Goal: Communication & Community: Answer question/provide support

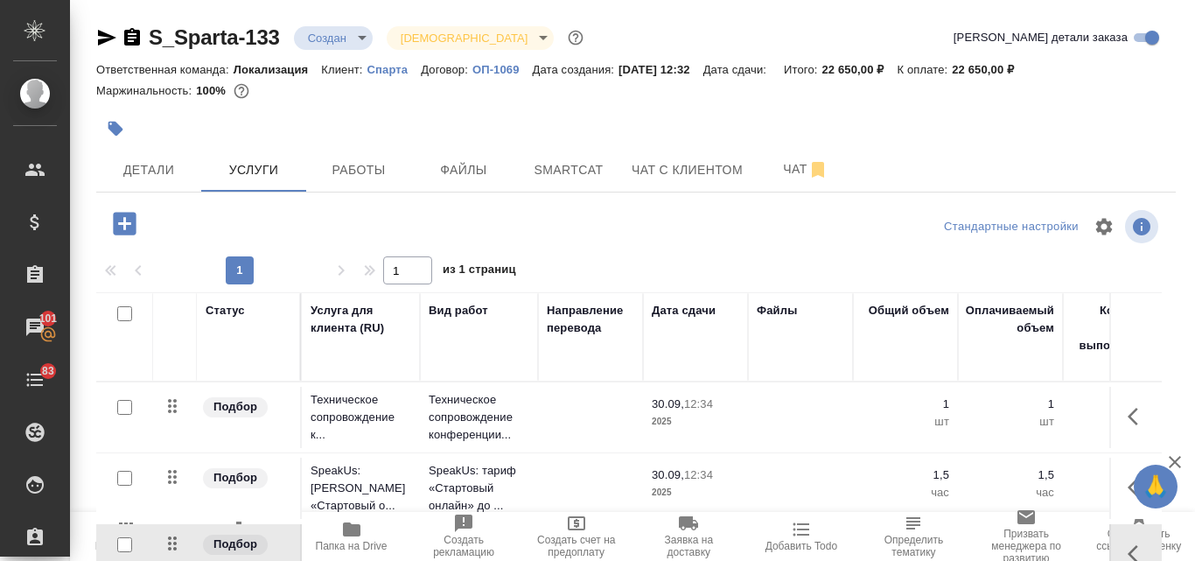
scroll to position [152, 0]
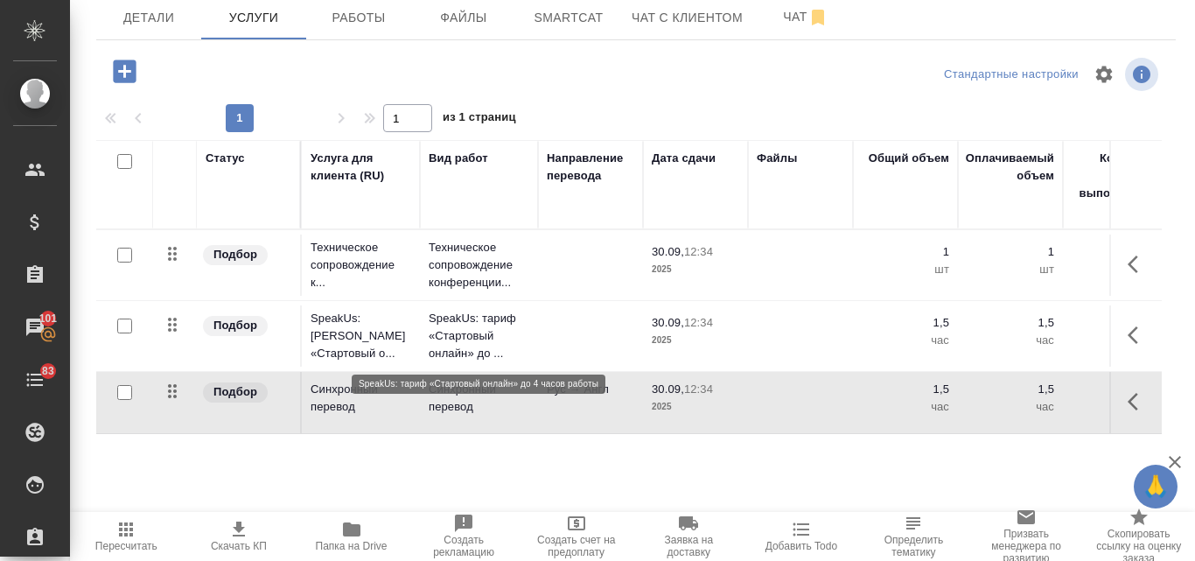
click at [473, 338] on p "SpeakUs: тариф «Стартовый онлайн» до ..." at bounding box center [479, 336] width 101 height 52
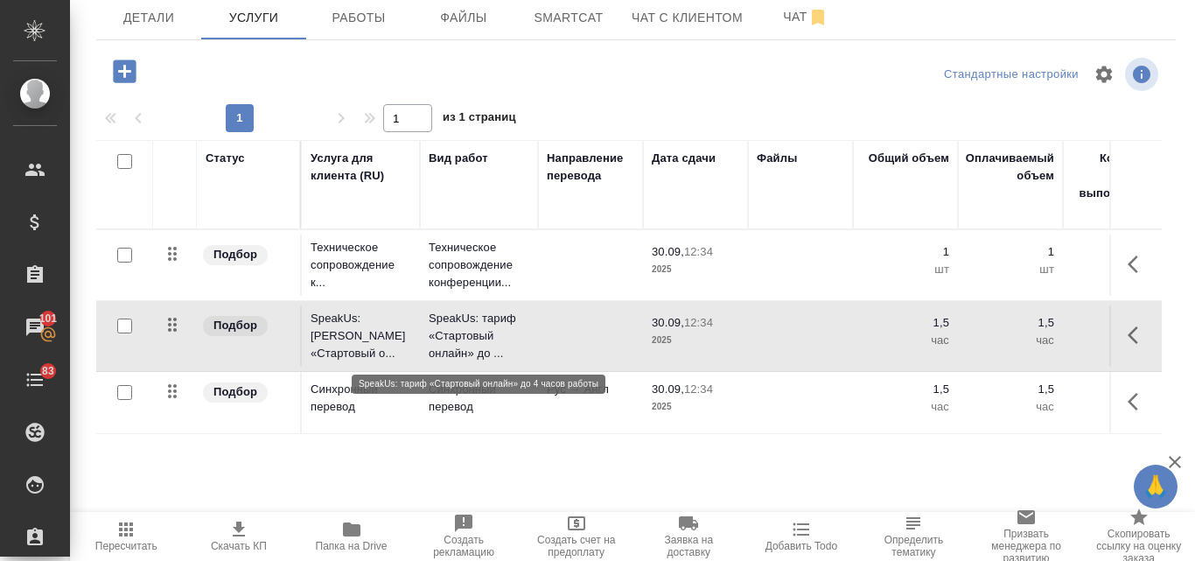
click at [472, 339] on p "SpeakUs: тариф «Стартовый онлайн» до ..." at bounding box center [479, 336] width 101 height 52
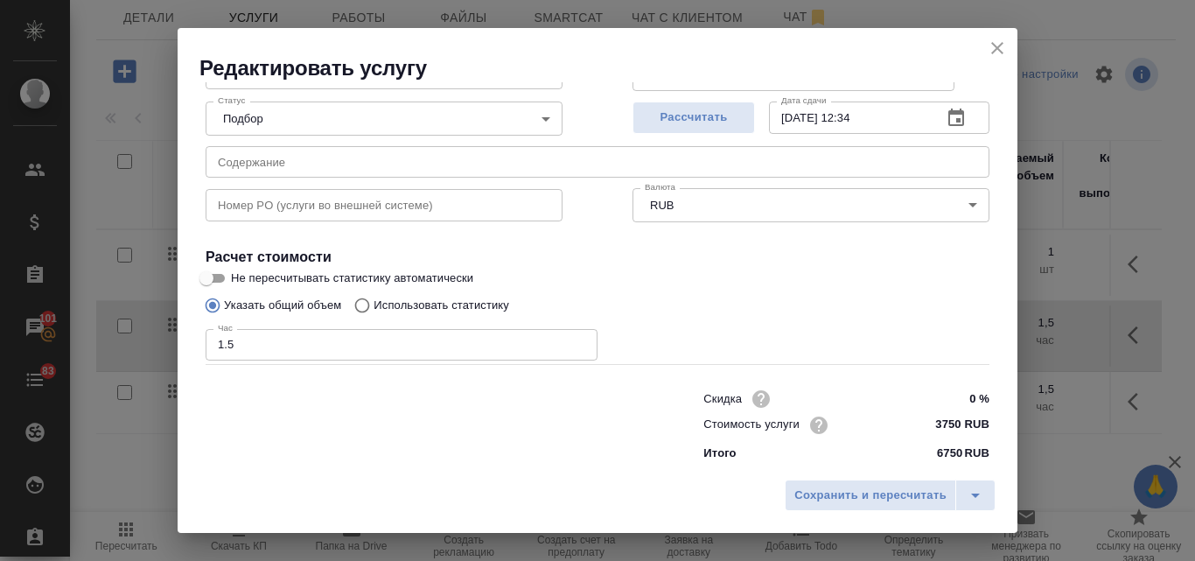
scroll to position [178, 0]
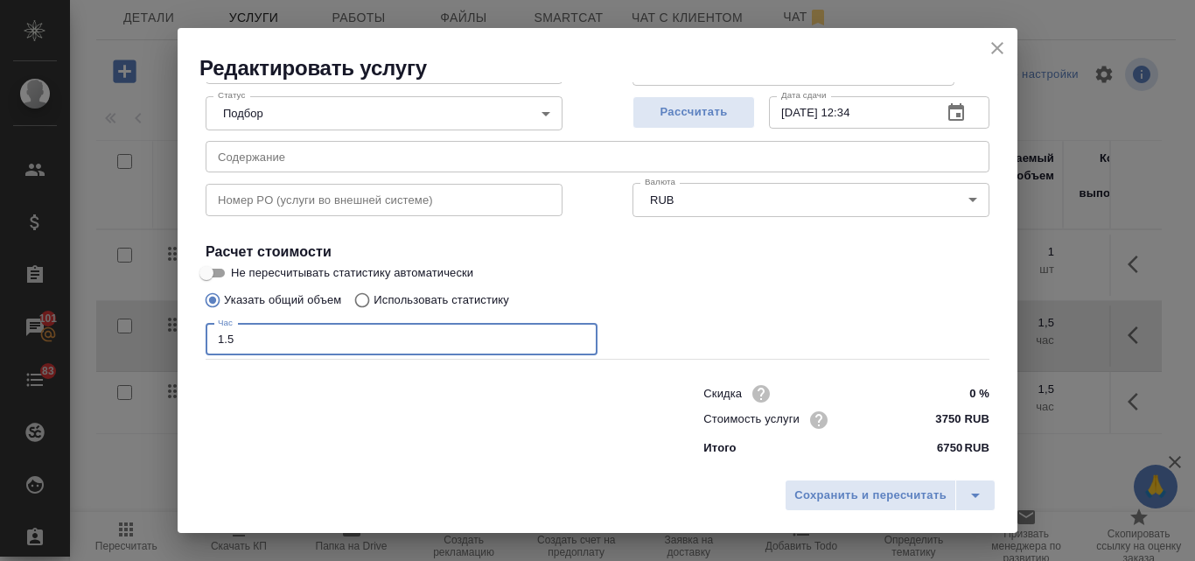
drag, startPoint x: 238, startPoint y: 343, endPoint x: 220, endPoint y: 334, distance: 19.6
click at [220, 334] on input "1.5" at bounding box center [402, 339] width 392 height 31
type input "2"
click at [703, 115] on span "Рассчитать" at bounding box center [693, 112] width 103 height 20
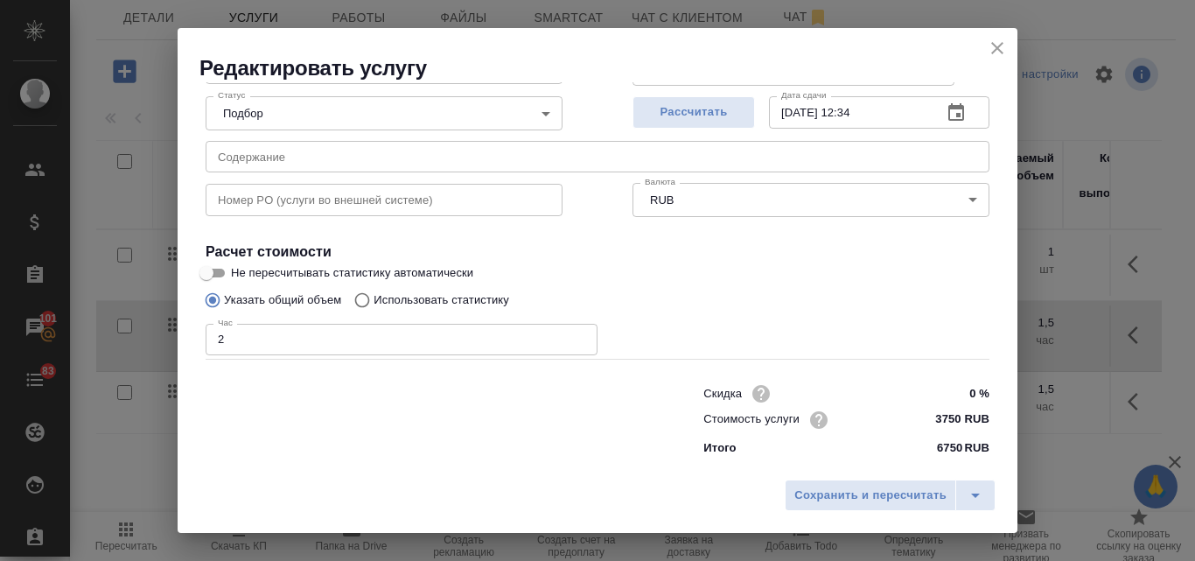
type input "30.09.2025 13:55"
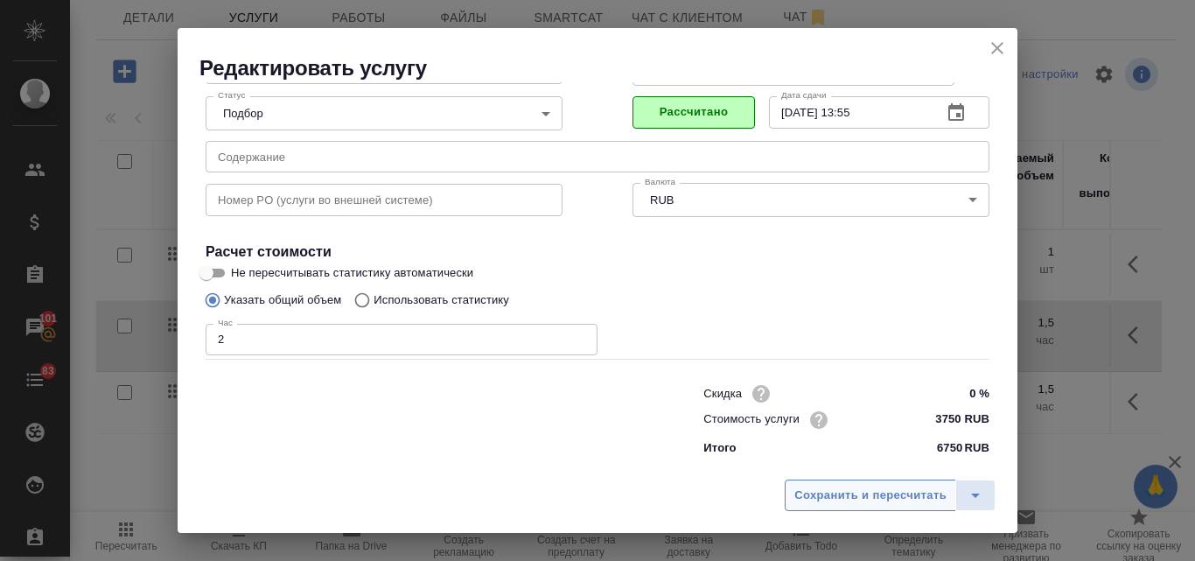
click at [897, 493] on span "Сохранить и пересчитать" at bounding box center [870, 496] width 152 height 20
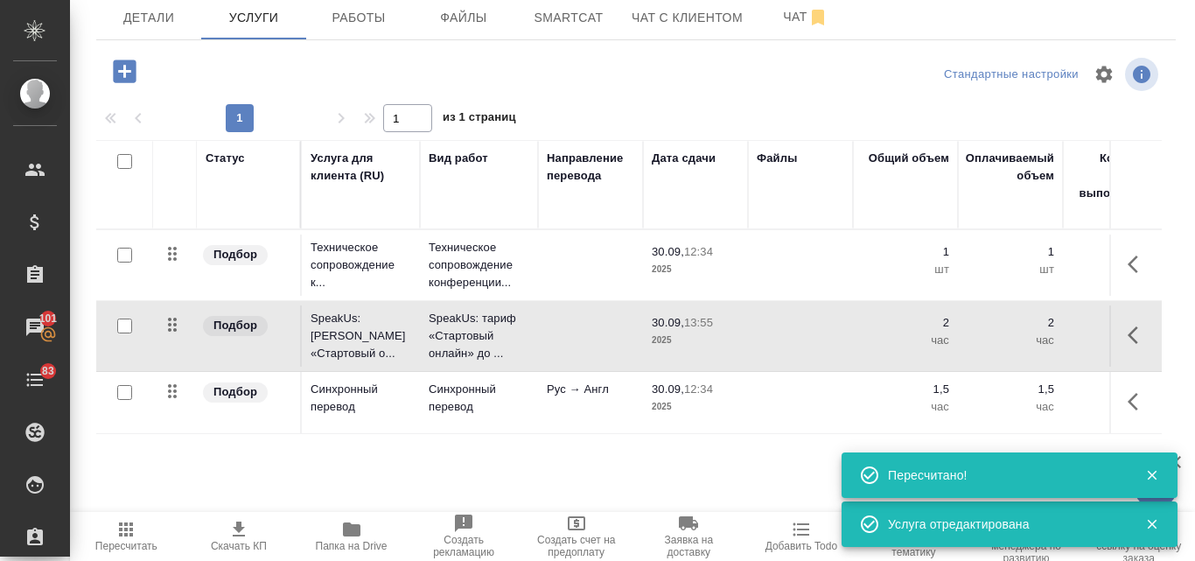
click at [685, 403] on p "2025" at bounding box center [695, 406] width 87 height 17
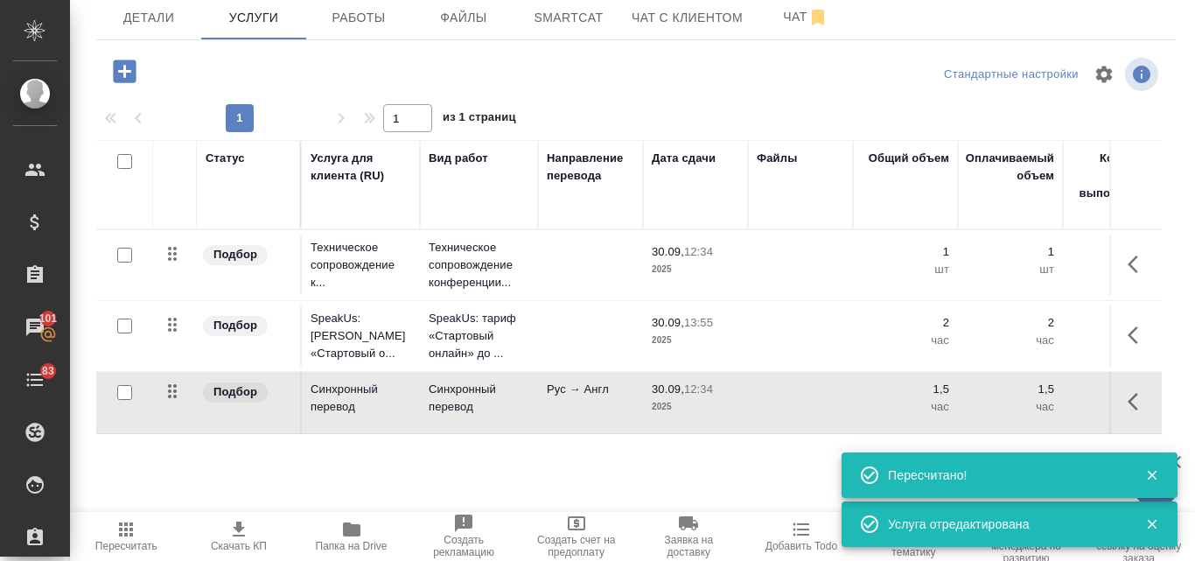
click at [685, 403] on p "2025" at bounding box center [695, 406] width 87 height 17
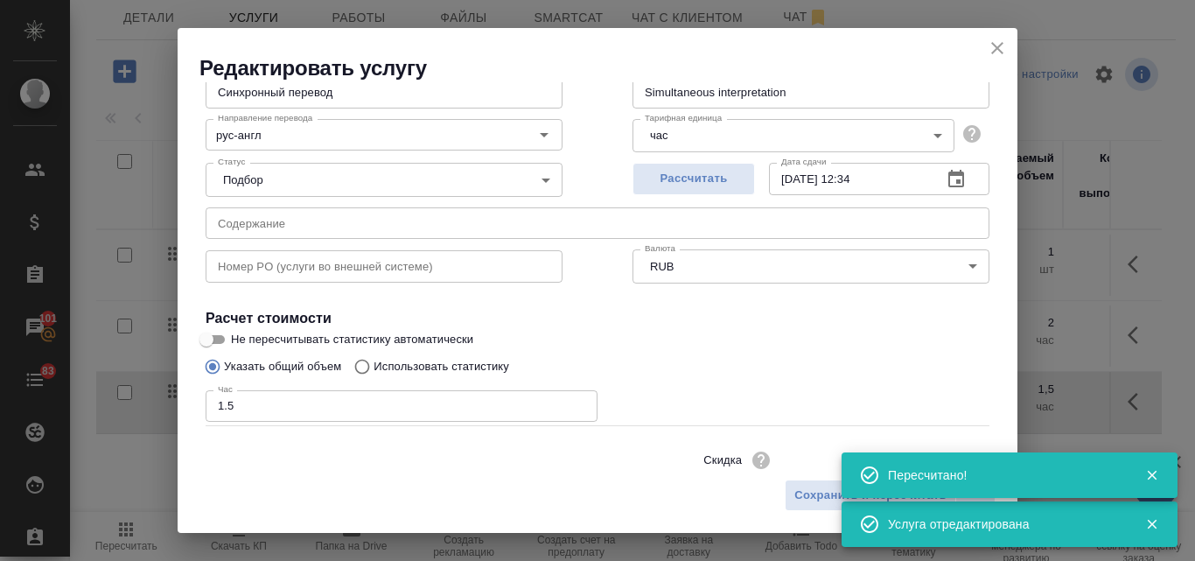
scroll to position [175, 0]
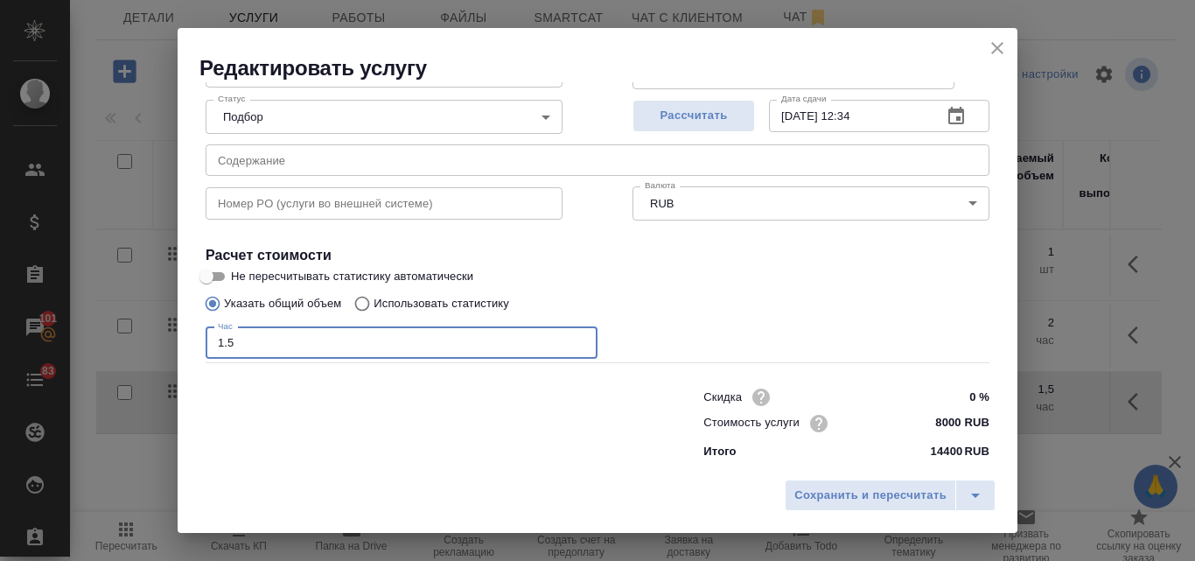
drag, startPoint x: 246, startPoint y: 346, endPoint x: 202, endPoint y: 343, distance: 43.8
click at [202, 343] on div "Вид работ Синхронный перевод Вид работ Название для клиента Синхронный перевод …" at bounding box center [598, 212] width 798 height 510
type input "2"
click at [682, 122] on span "Рассчитать" at bounding box center [693, 116] width 103 height 20
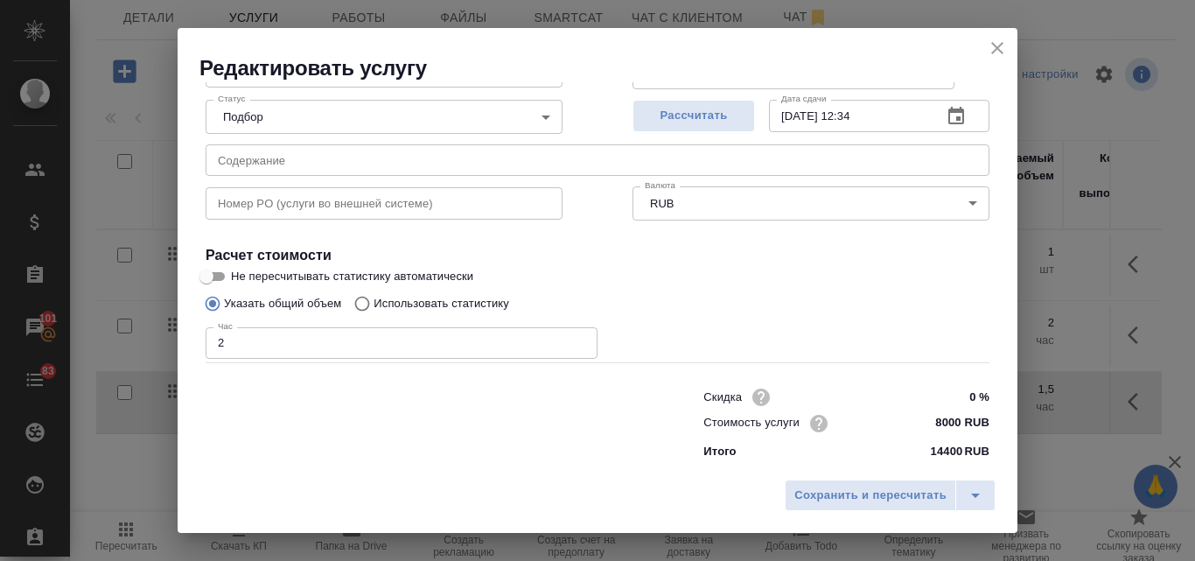
type input "30.09.2025 13:55"
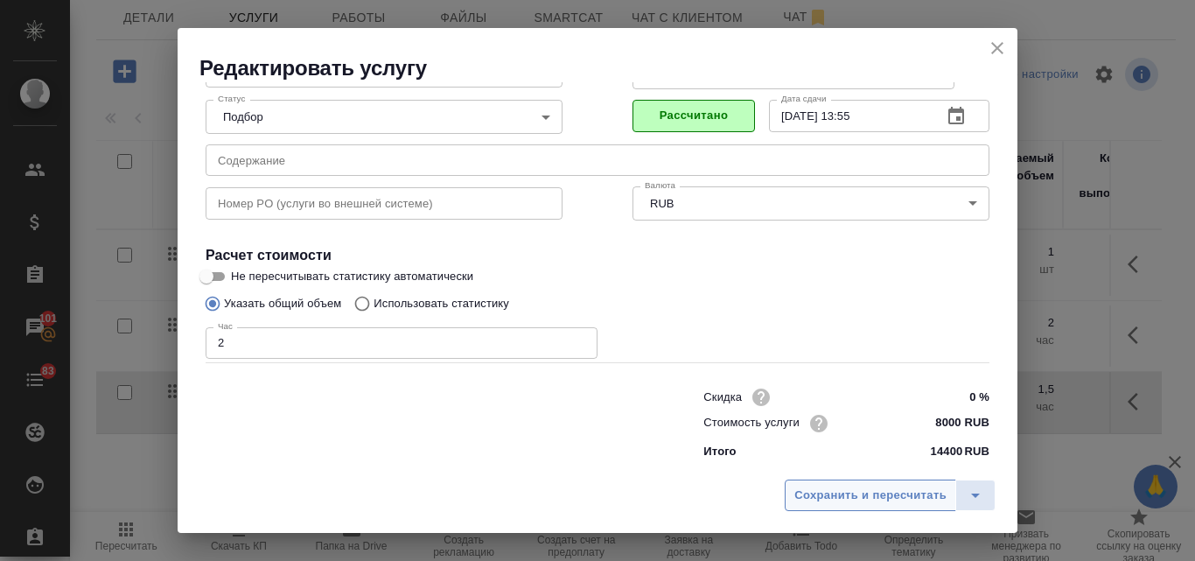
click at [820, 499] on span "Сохранить и пересчитать" at bounding box center [870, 496] width 152 height 20
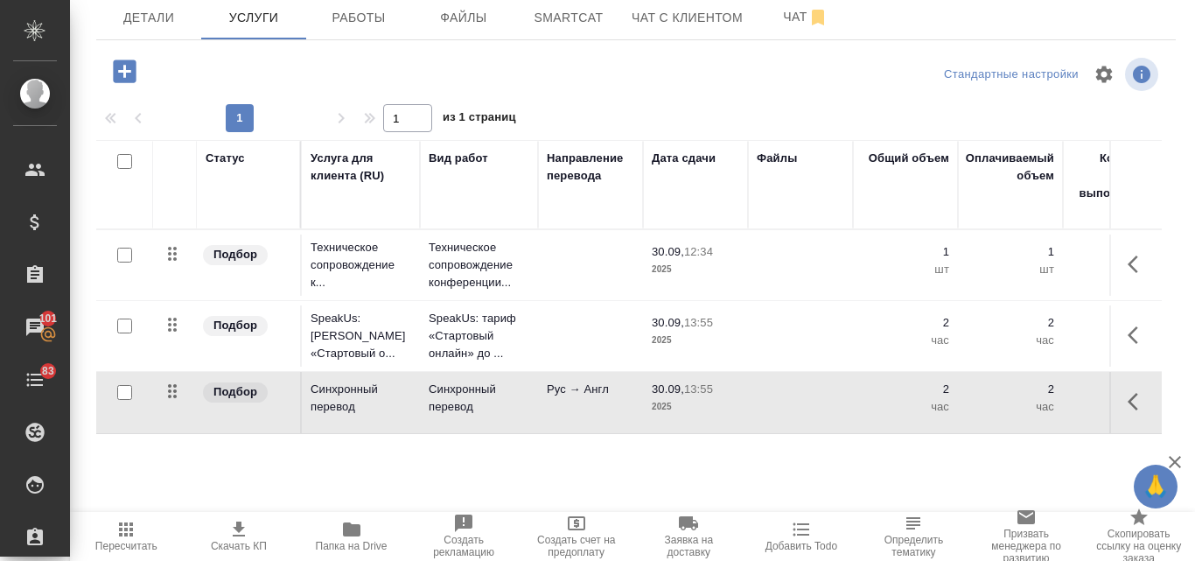
scroll to position [0, 0]
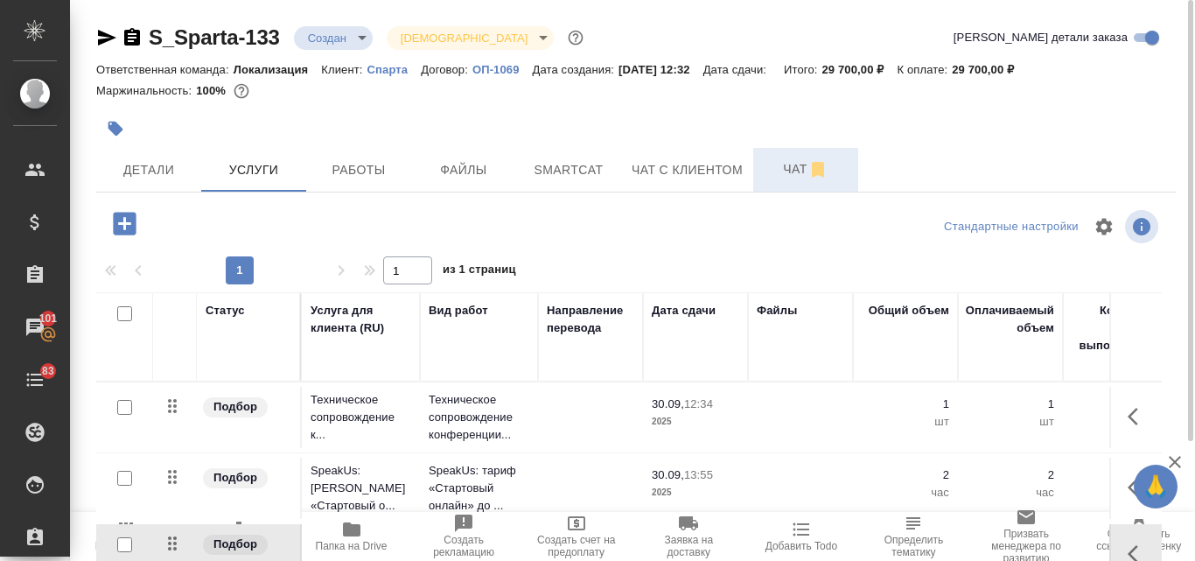
click at [801, 153] on button "Чат" at bounding box center [805, 170] width 105 height 44
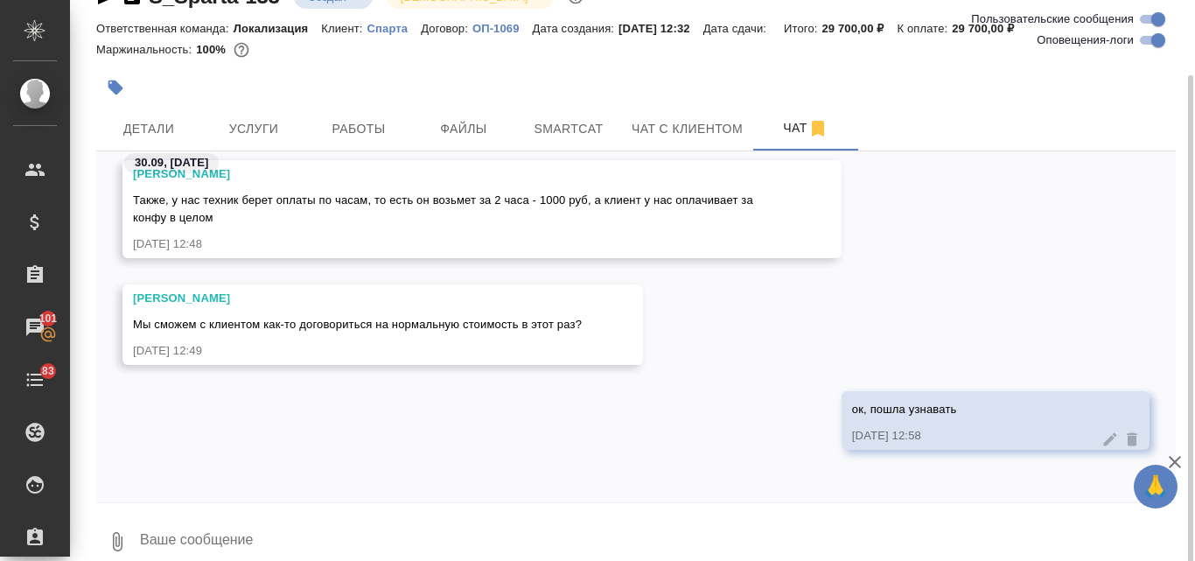
scroll to position [62, 0]
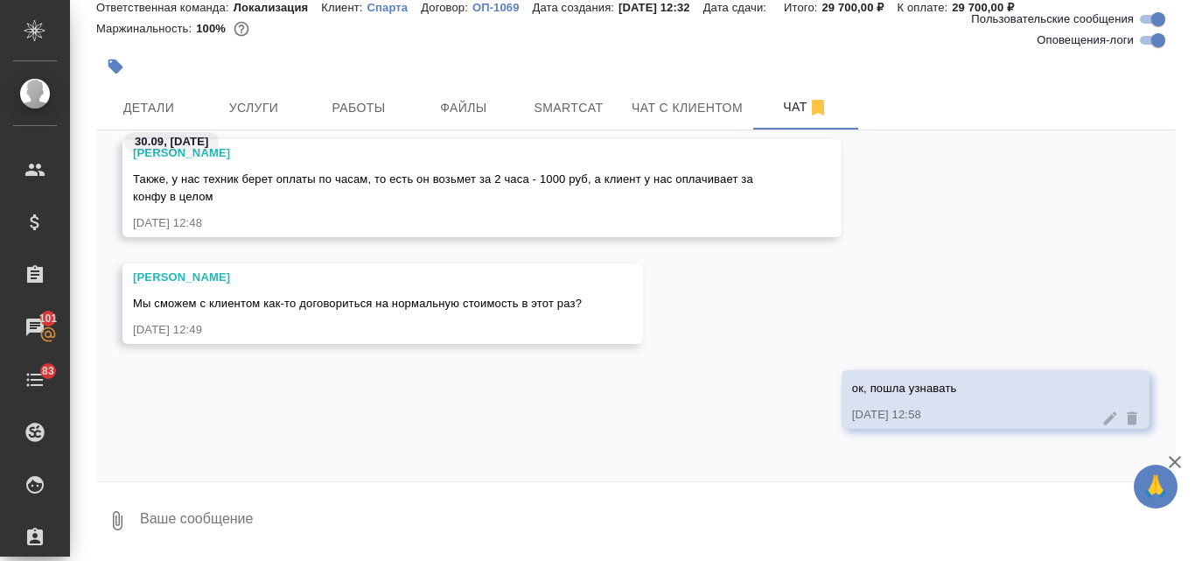
click at [241, 524] on textarea at bounding box center [657, 520] width 1038 height 59
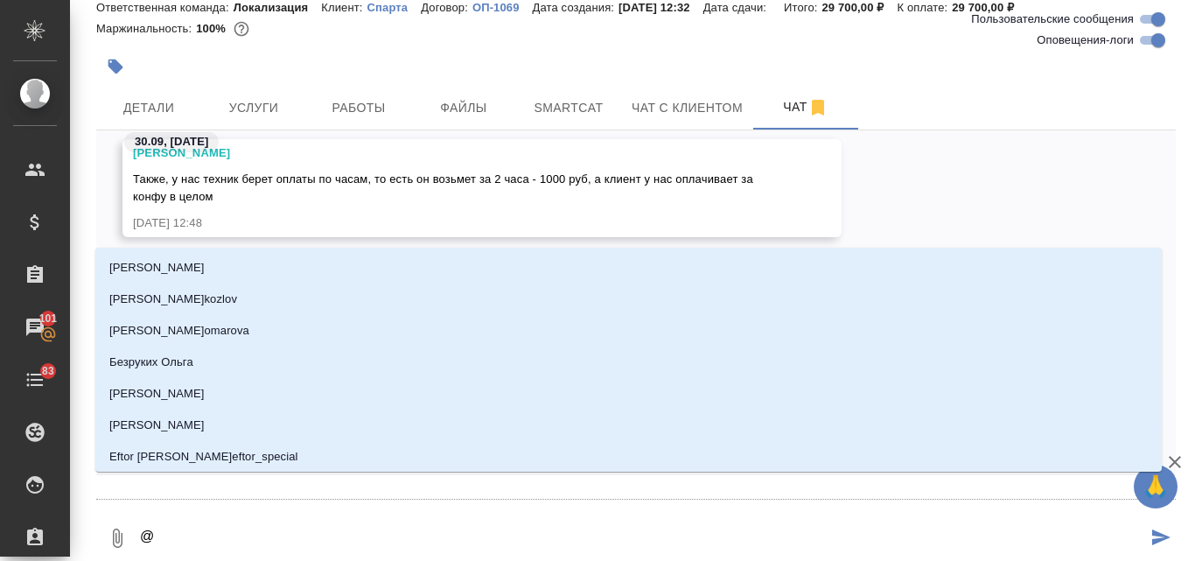
type textarea "@и"
type input "и"
type textarea "@ир"
type input "ир"
type textarea "@и"
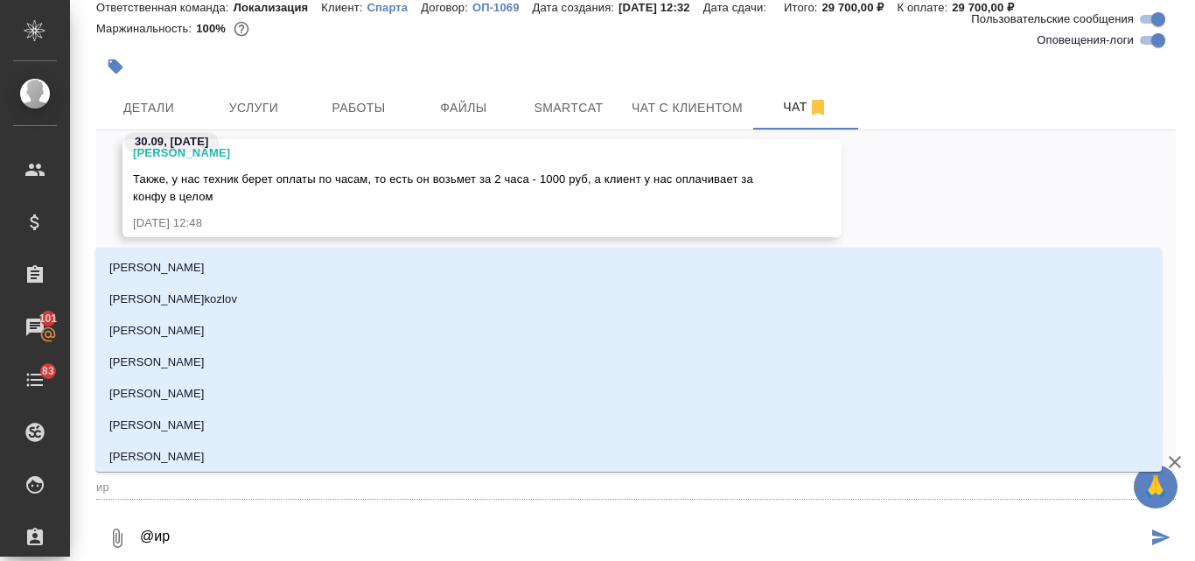
type input "и"
type textarea "@"
type textarea "@ф"
type input "ф"
type textarea "@фе"
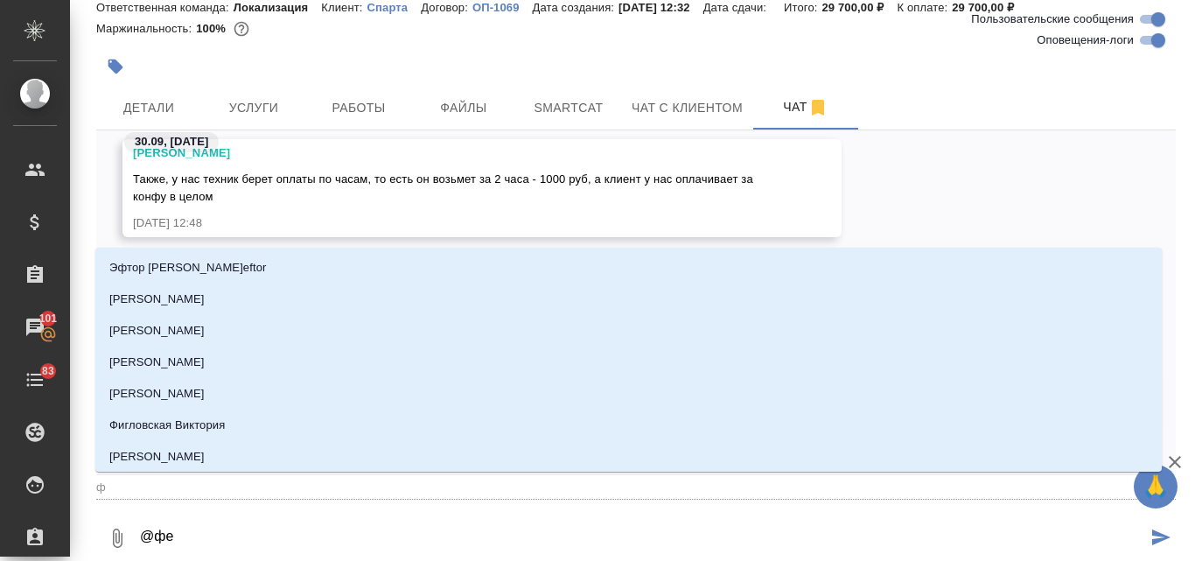
type input "фе"
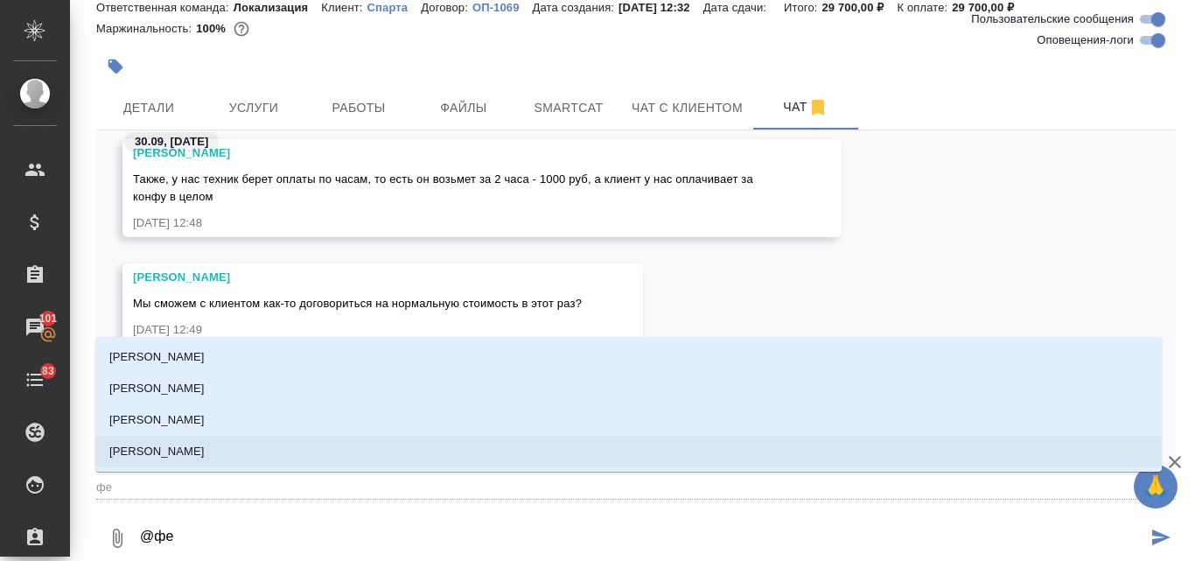
click at [207, 447] on li "Федотова Ирина" at bounding box center [628, 451] width 1067 height 31
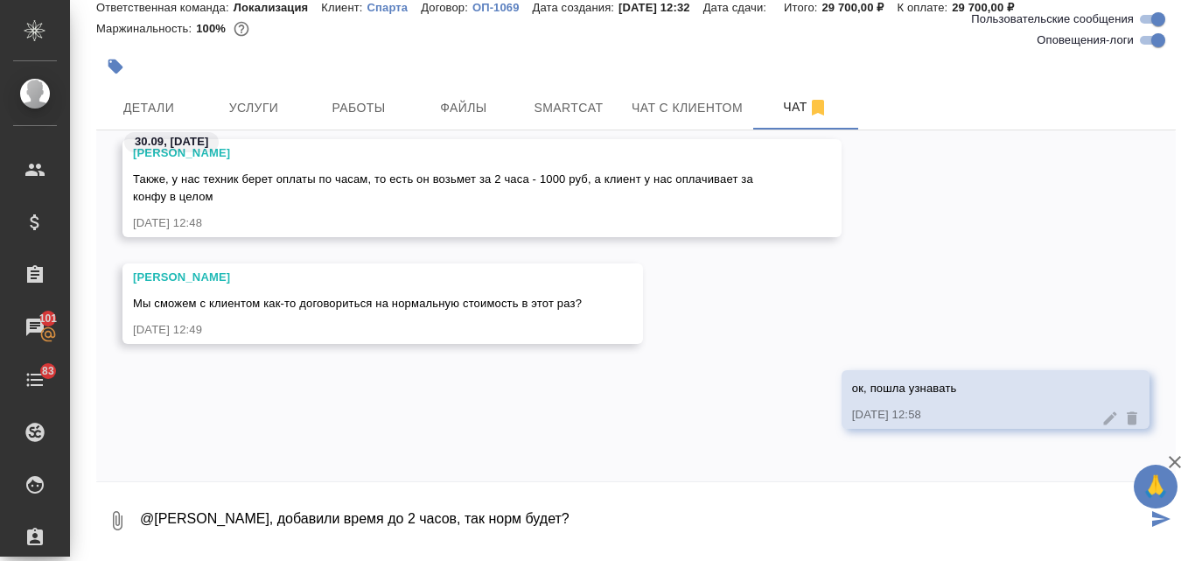
type textarea "@Федотова Ирина, добавили время до 2 часов, так норм будет?"
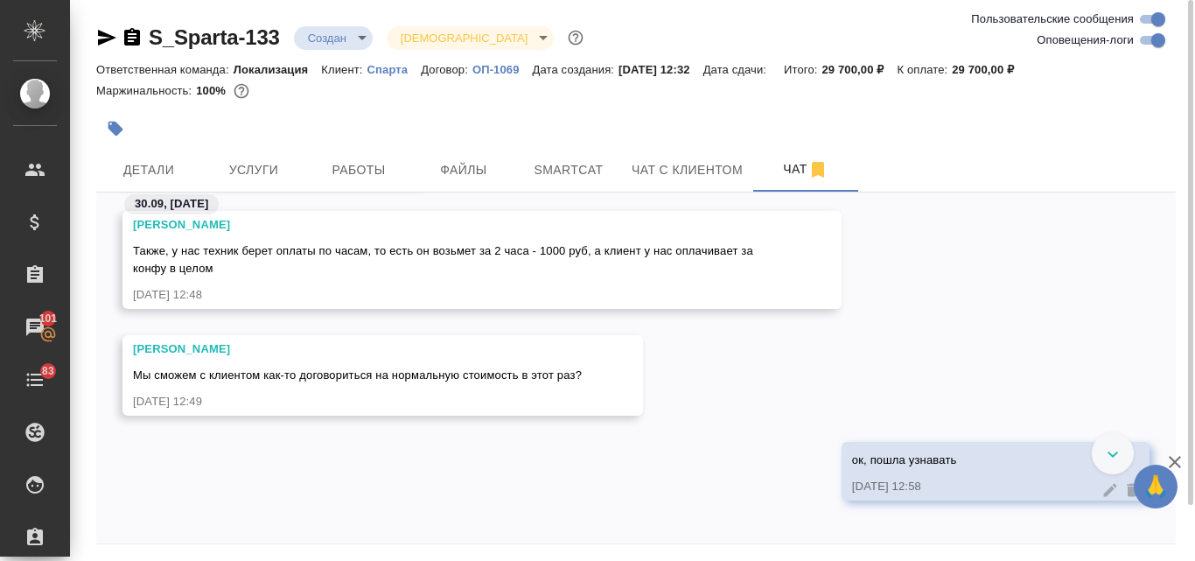
scroll to position [696, 0]
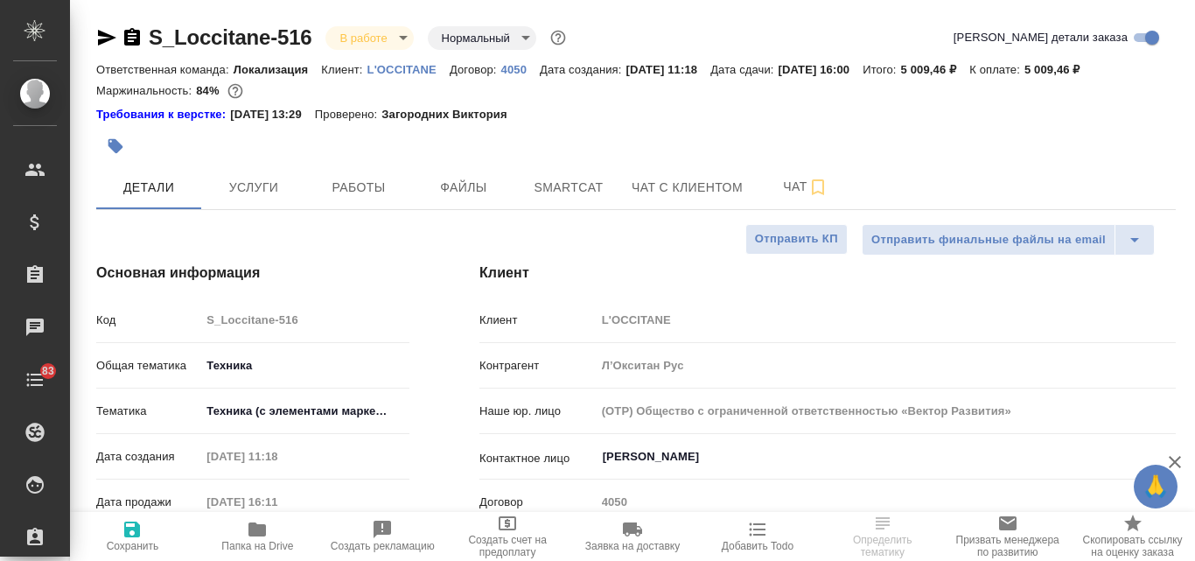
select select "RU"
type input "Сергеева Анастасия"
type input "Сеитов Павел"
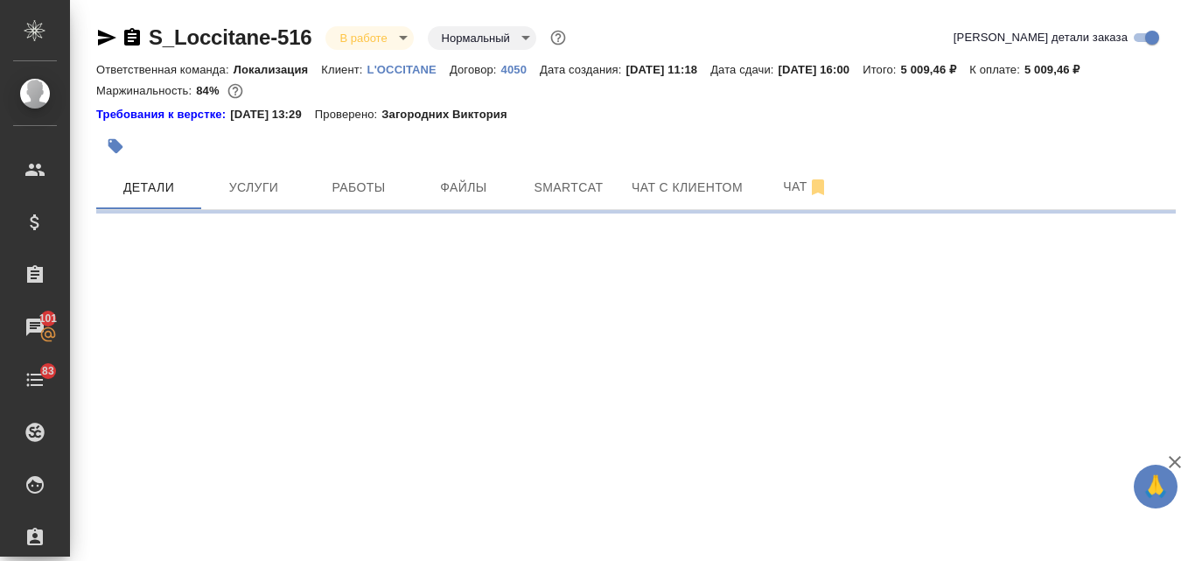
select select "RU"
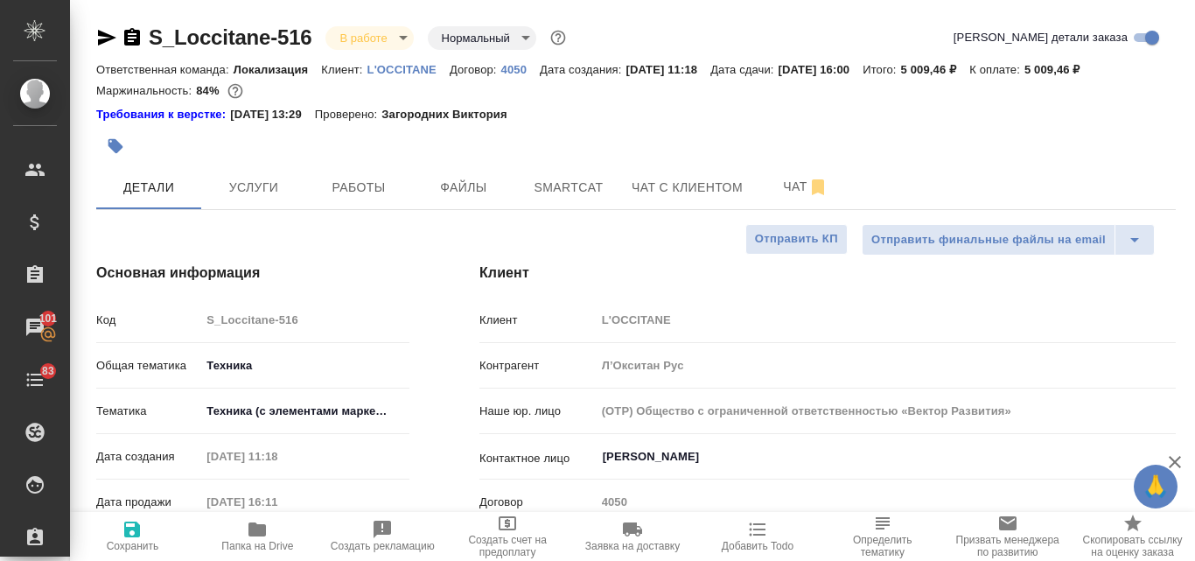
type textarea "x"
click at [250, 533] on icon "button" at bounding box center [256, 529] width 17 height 14
type textarea "x"
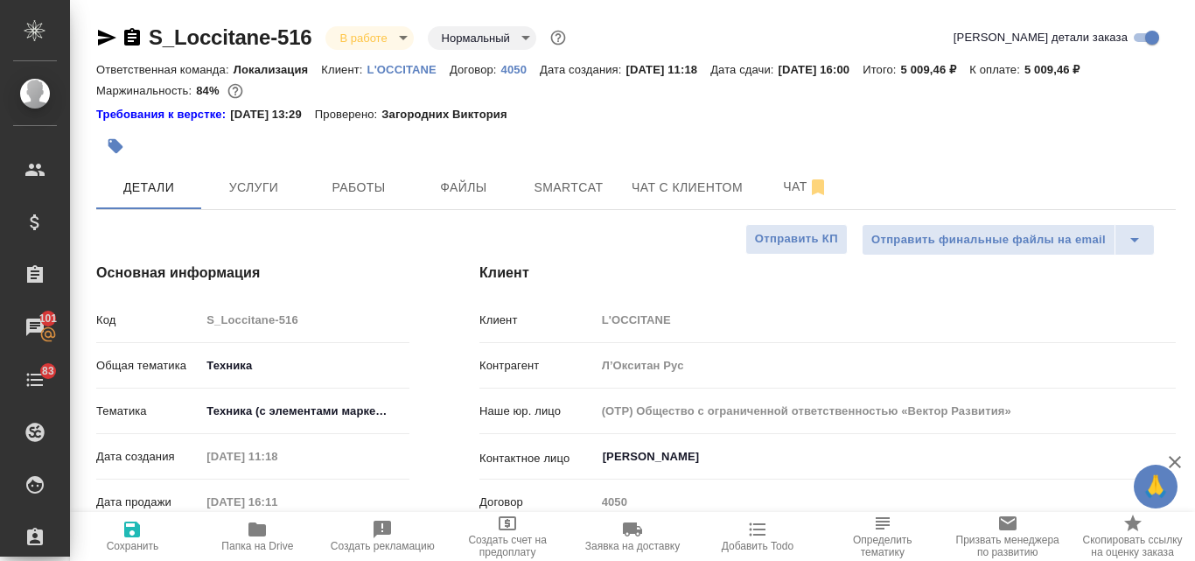
type textarea "x"
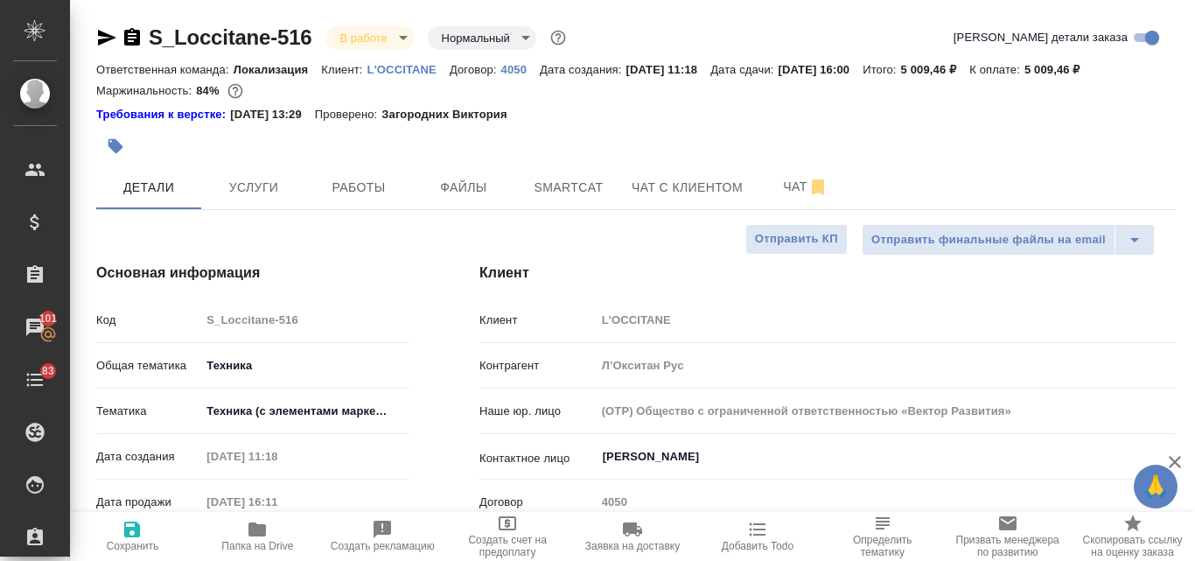
type textarea "x"
